Goal: Information Seeking & Learning: Learn about a topic

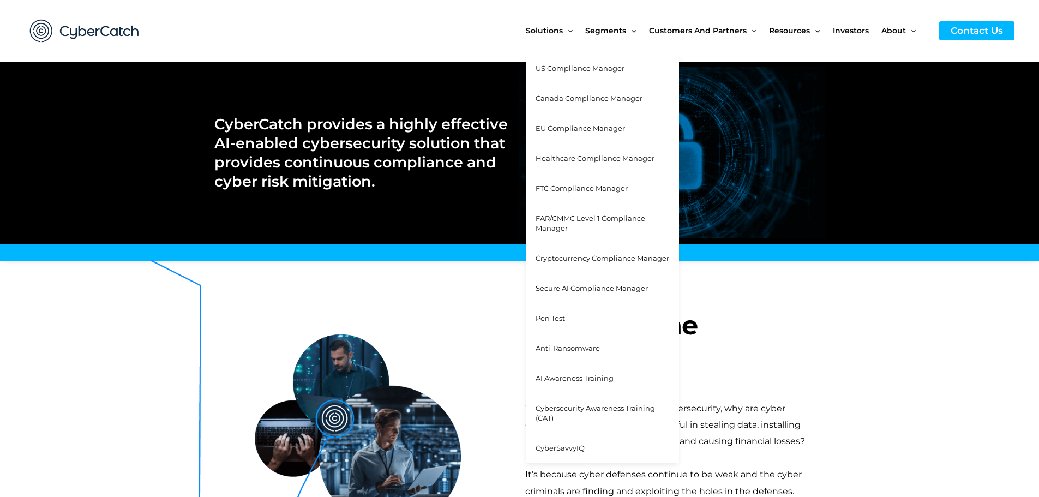
click at [553, 20] on span "Solutions" at bounding box center [544, 31] width 37 height 46
click at [574, 64] on span "US Compliance Manager" at bounding box center [579, 68] width 89 height 9
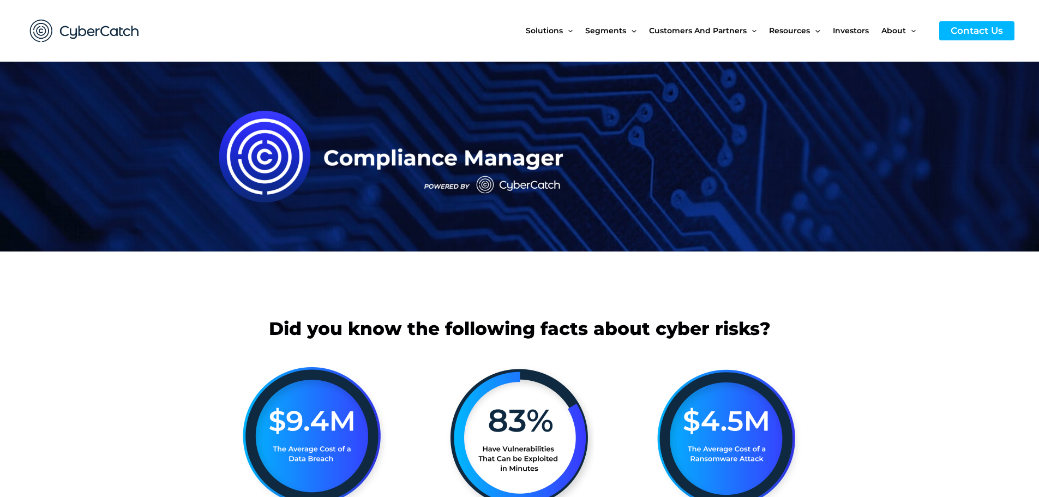
click at [374, 291] on div at bounding box center [519, 281] width 611 height 49
click at [83, 34] on img at bounding box center [84, 30] width 131 height 45
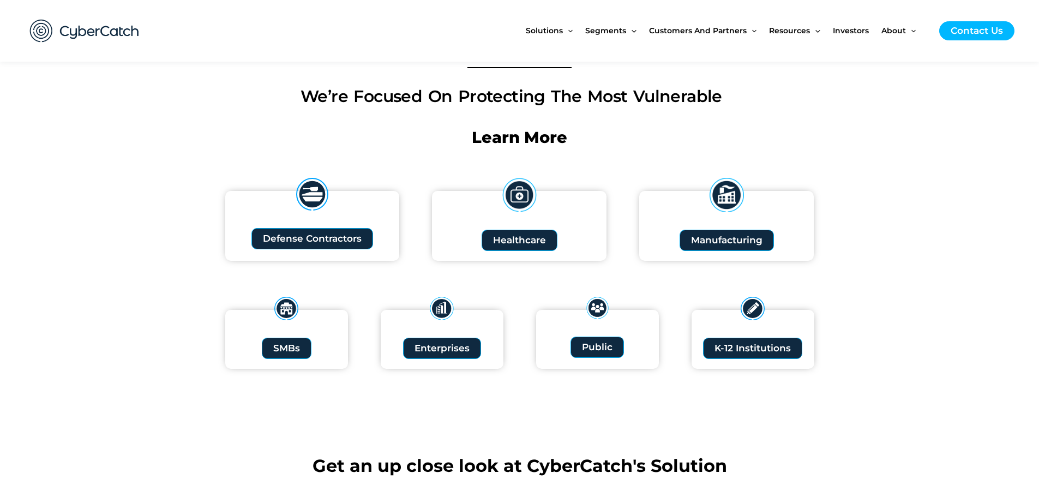
scroll to position [1145, 0]
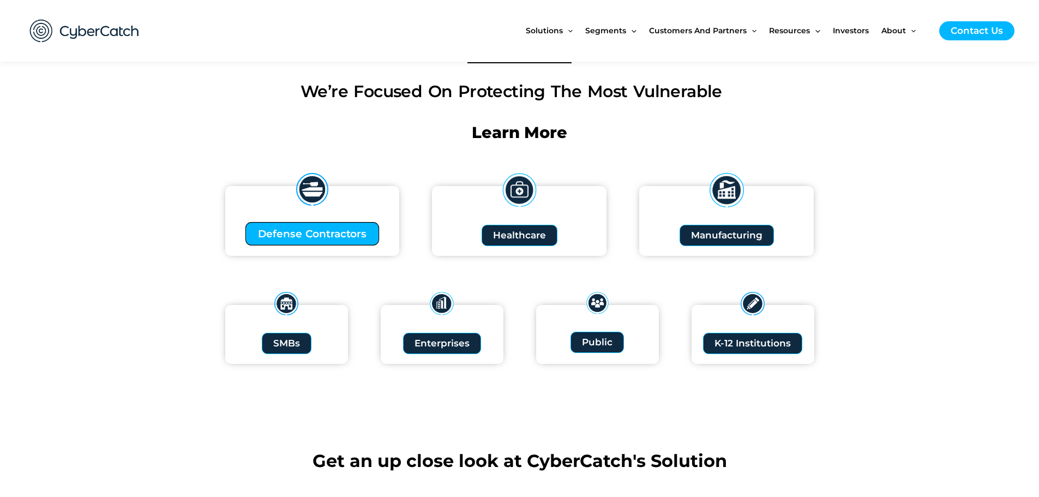
click at [310, 233] on span "Defense Contractors" at bounding box center [312, 233] width 109 height 10
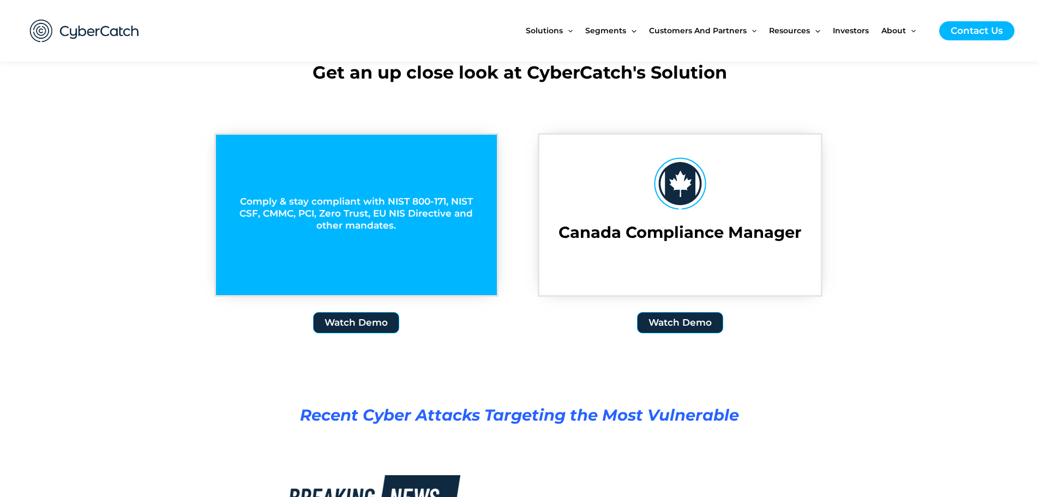
scroll to position [1636, 0]
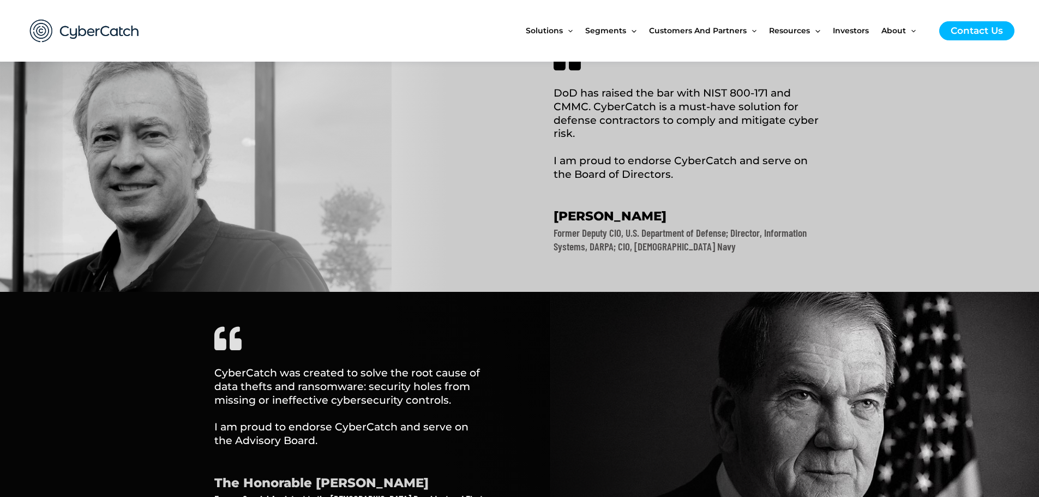
scroll to position [491, 0]
